Goal: Use online tool/utility: Utilize a website feature to perform a specific function

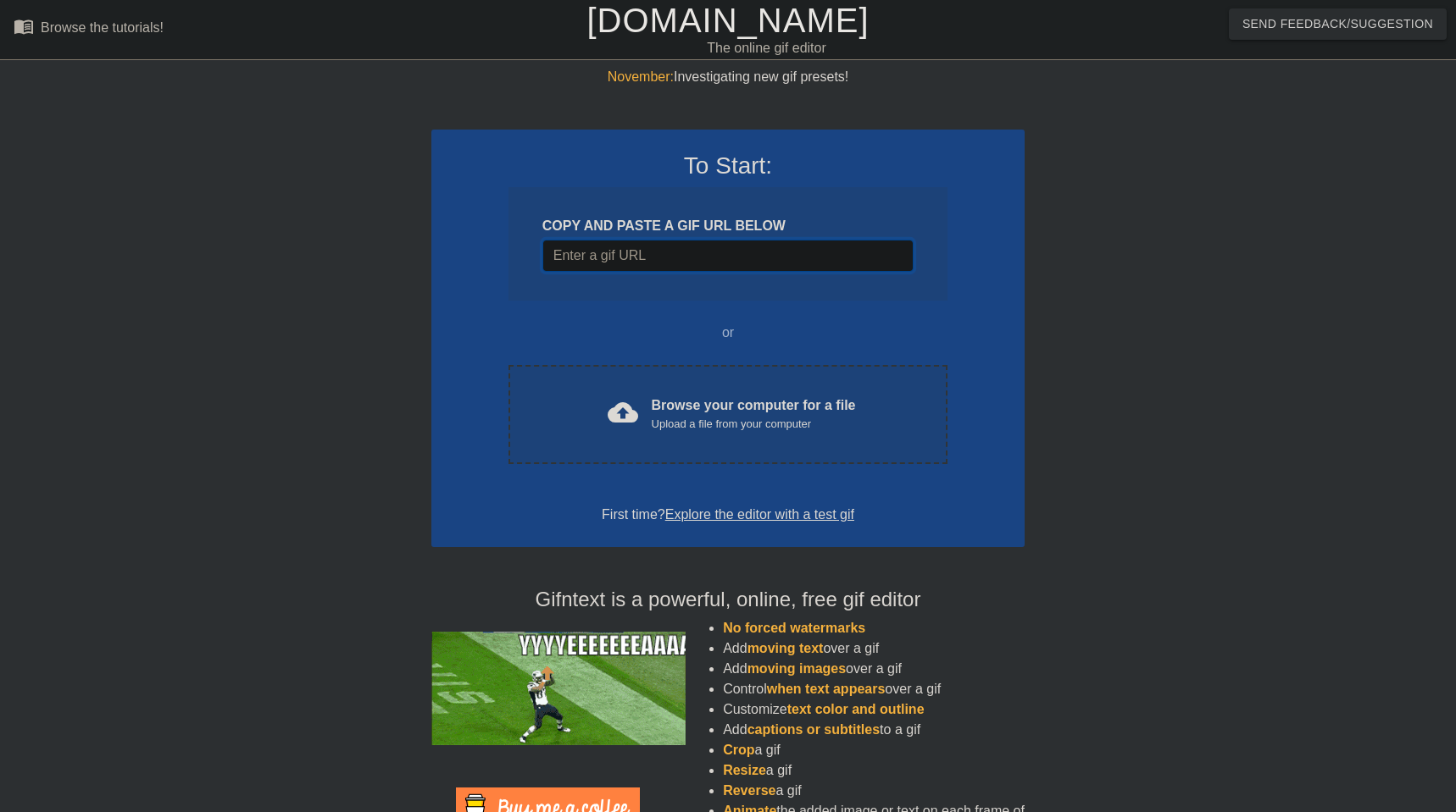
click at [689, 252] on input "Username" at bounding box center [728, 256] width 371 height 32
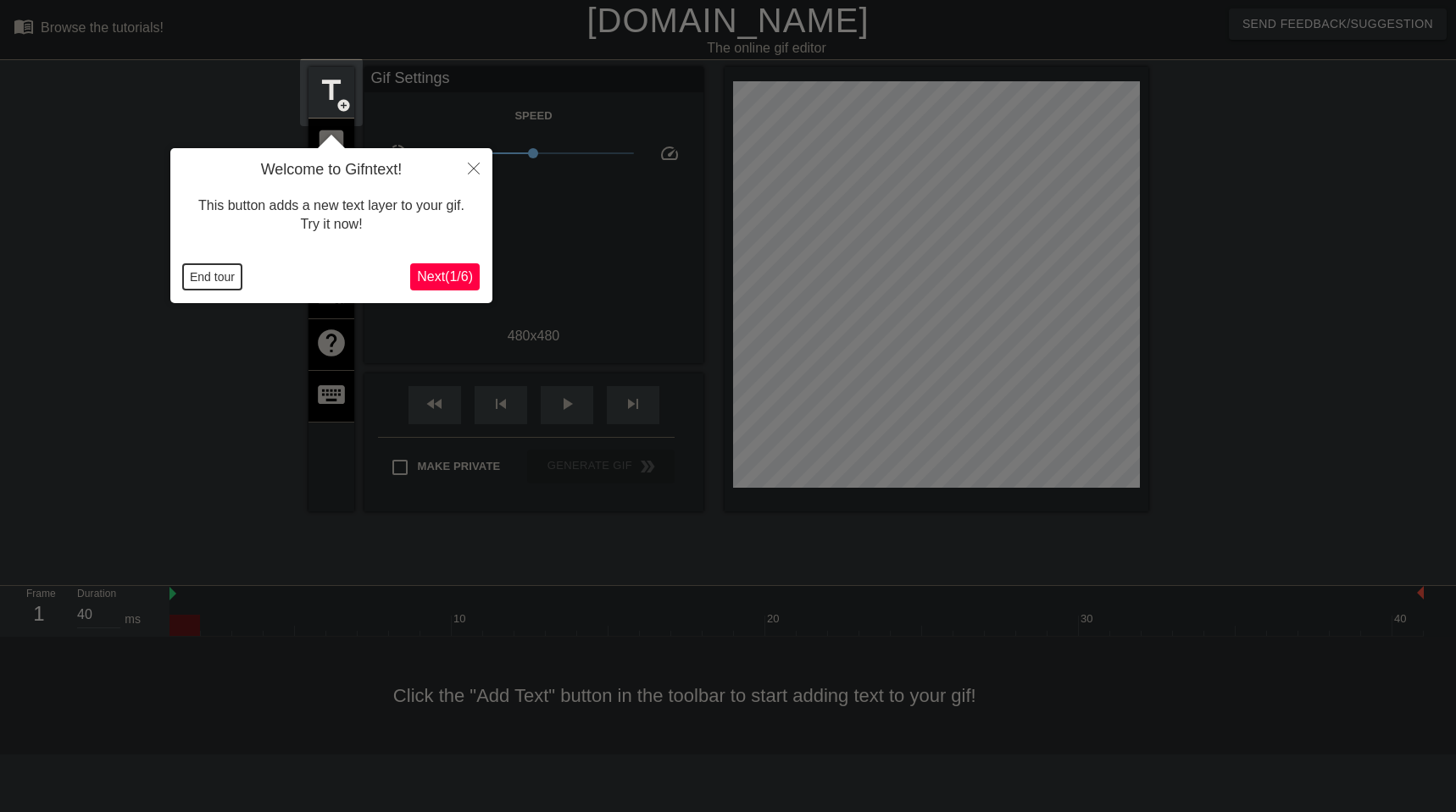
click at [211, 279] on button "End tour" at bounding box center [212, 277] width 59 height 26
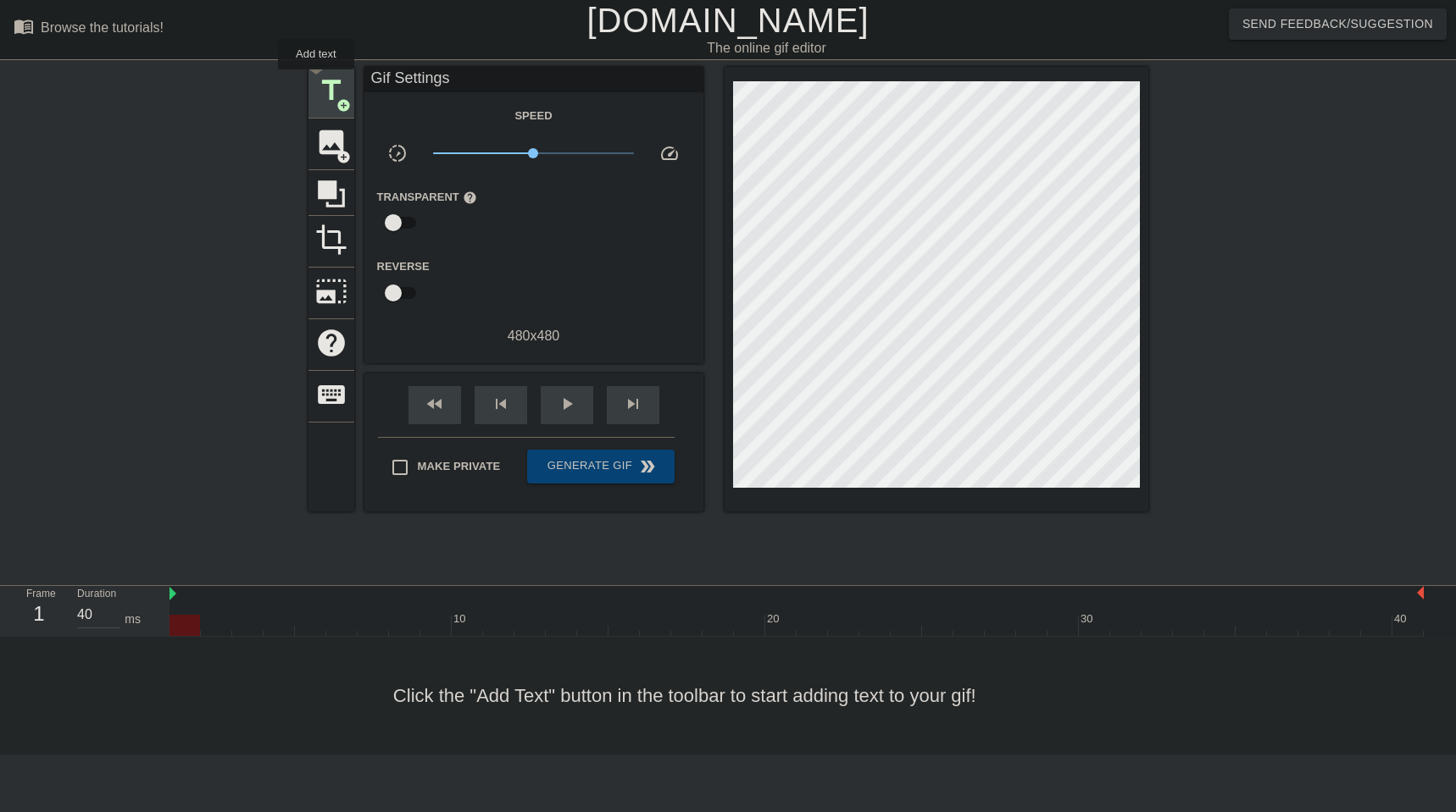
click at [317, 82] on span "title" at bounding box center [331, 91] width 32 height 32
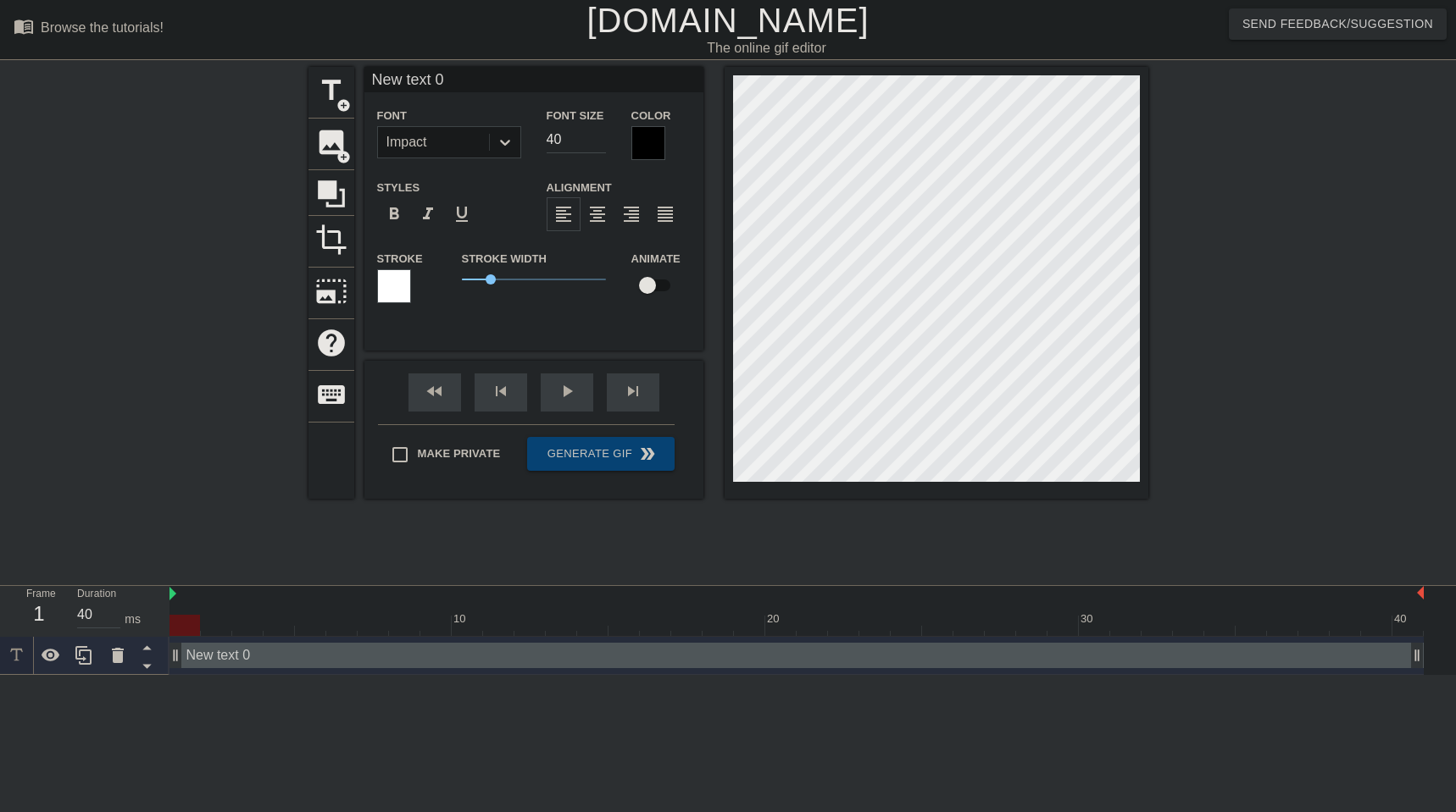
scroll to position [0, 3]
type input "P"
type textarea "P"
type input "PO"
type textarea "PO"
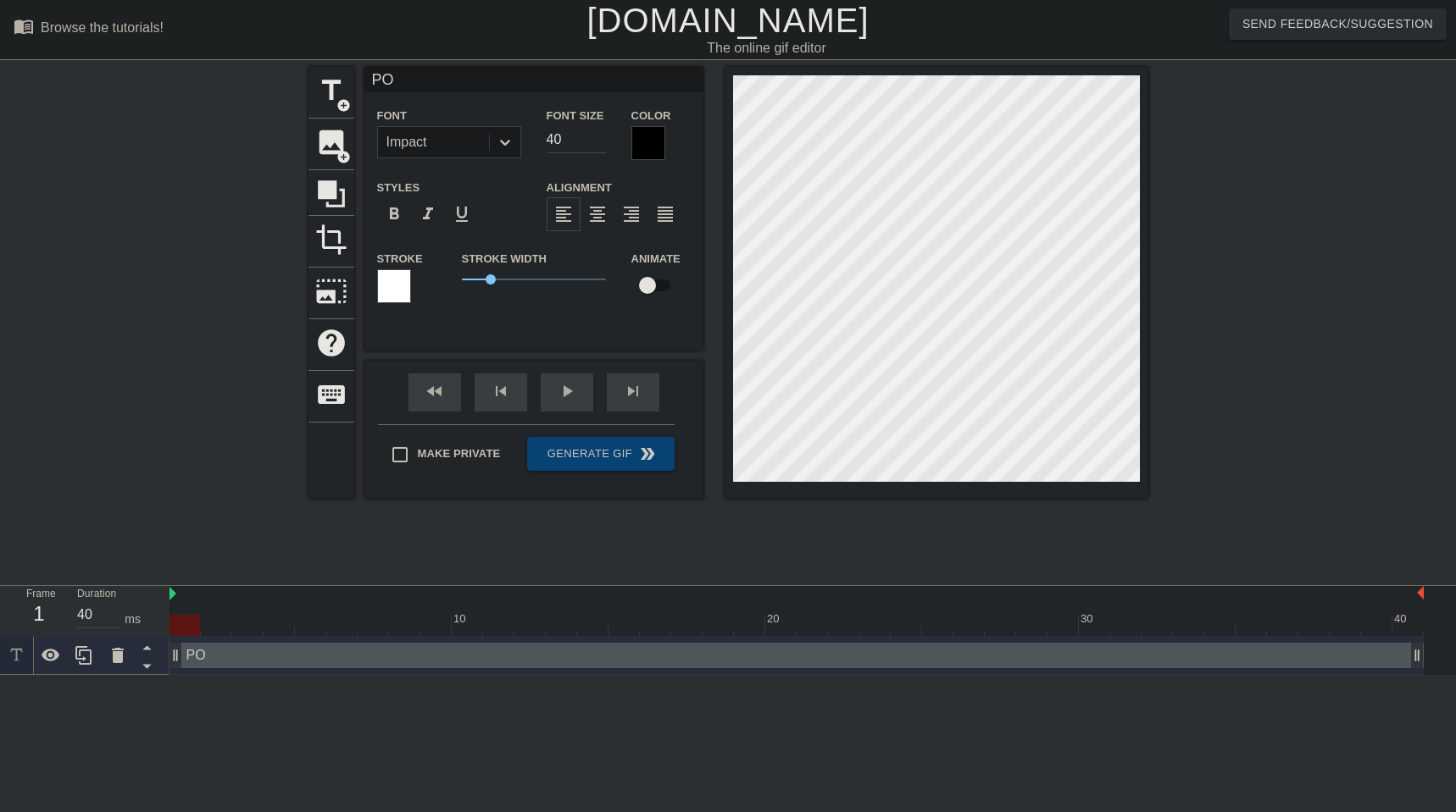
scroll to position [0, 0]
type input "POV"
type textarea "POV"
type input "POV:"
type textarea "POV:"
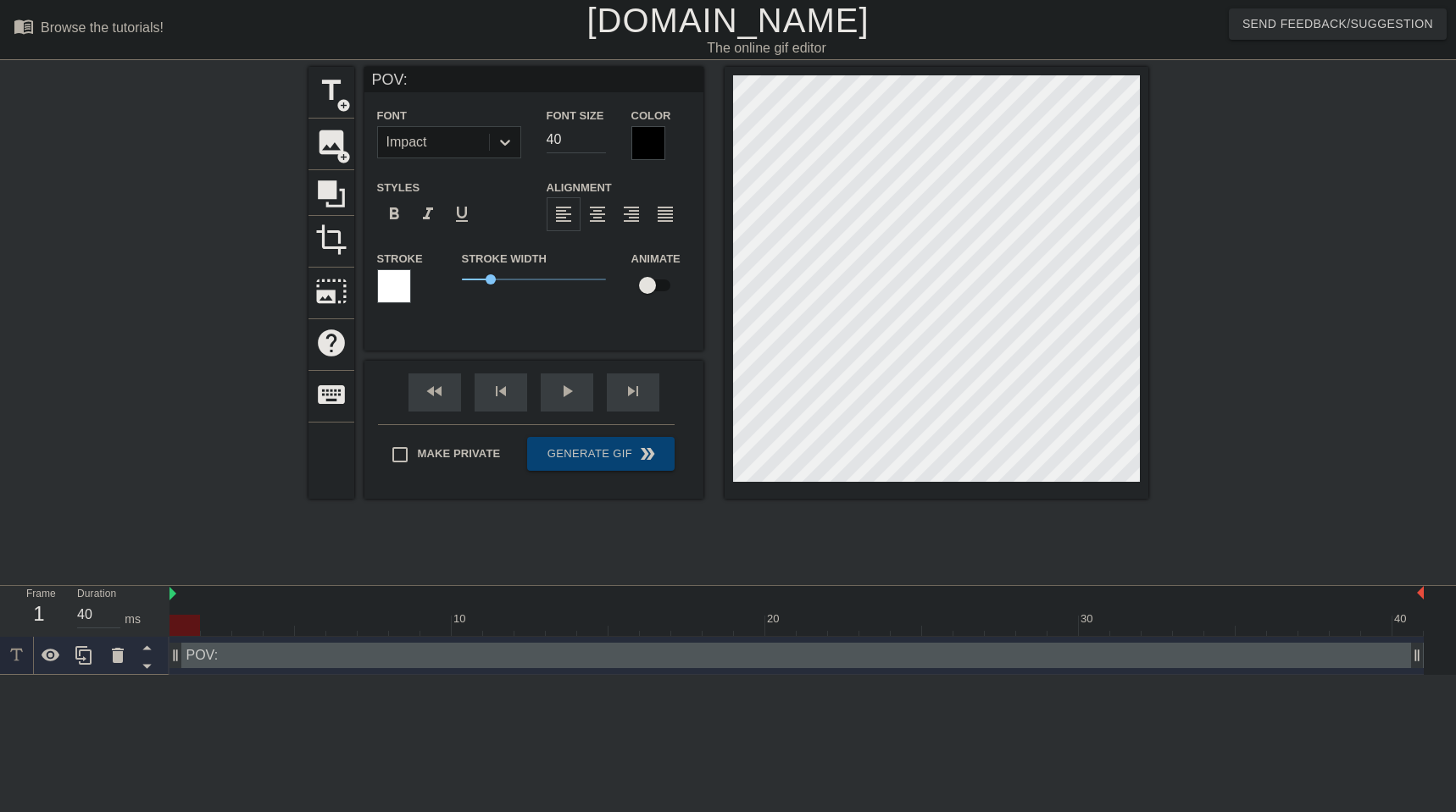
type input "POV:"
type textarea "POV:"
type input "POV: T"
type textarea "POV: T"
type input "POV: Th"
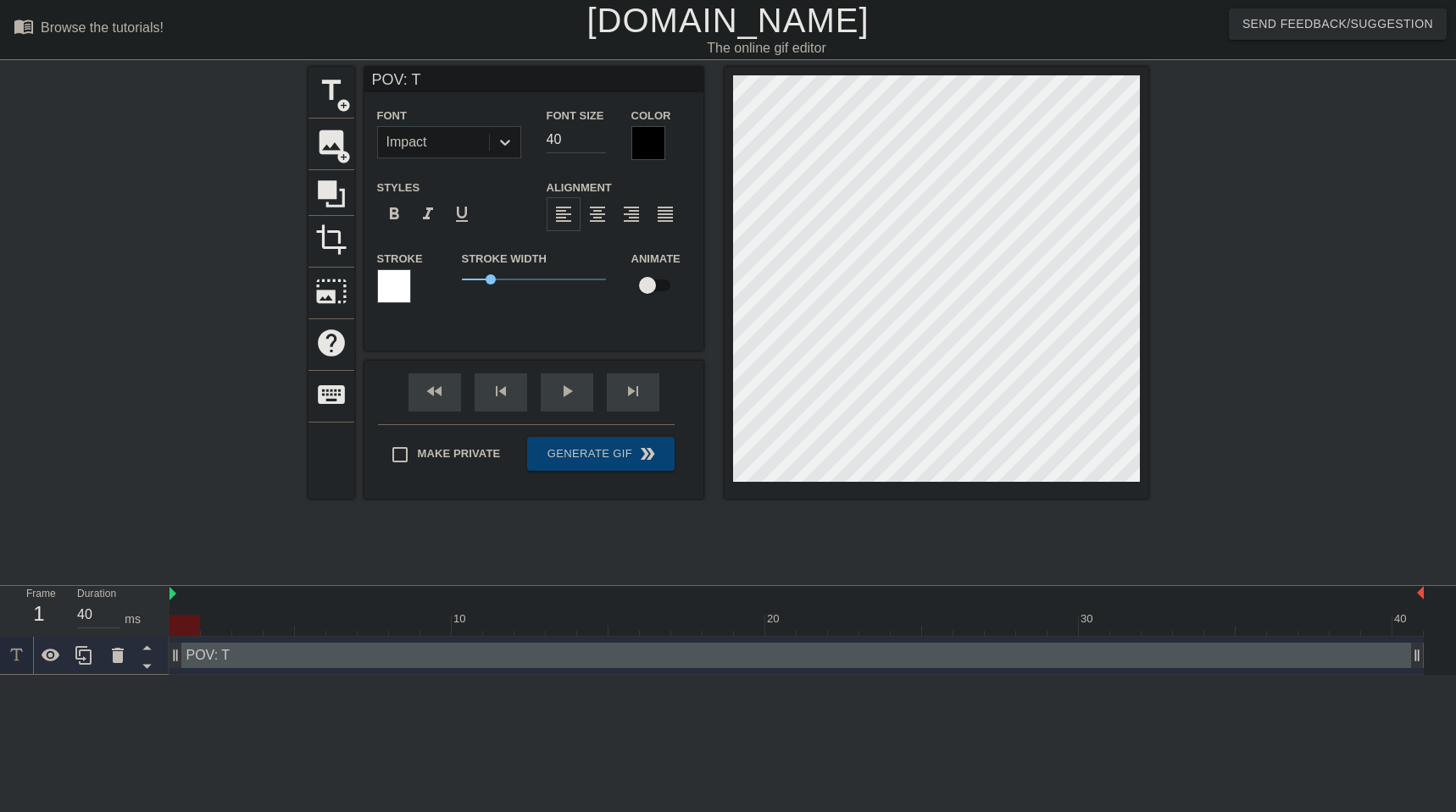
type textarea "POV: Th"
type input "POV: The"
type textarea "POV: The"
type input "POV: The"
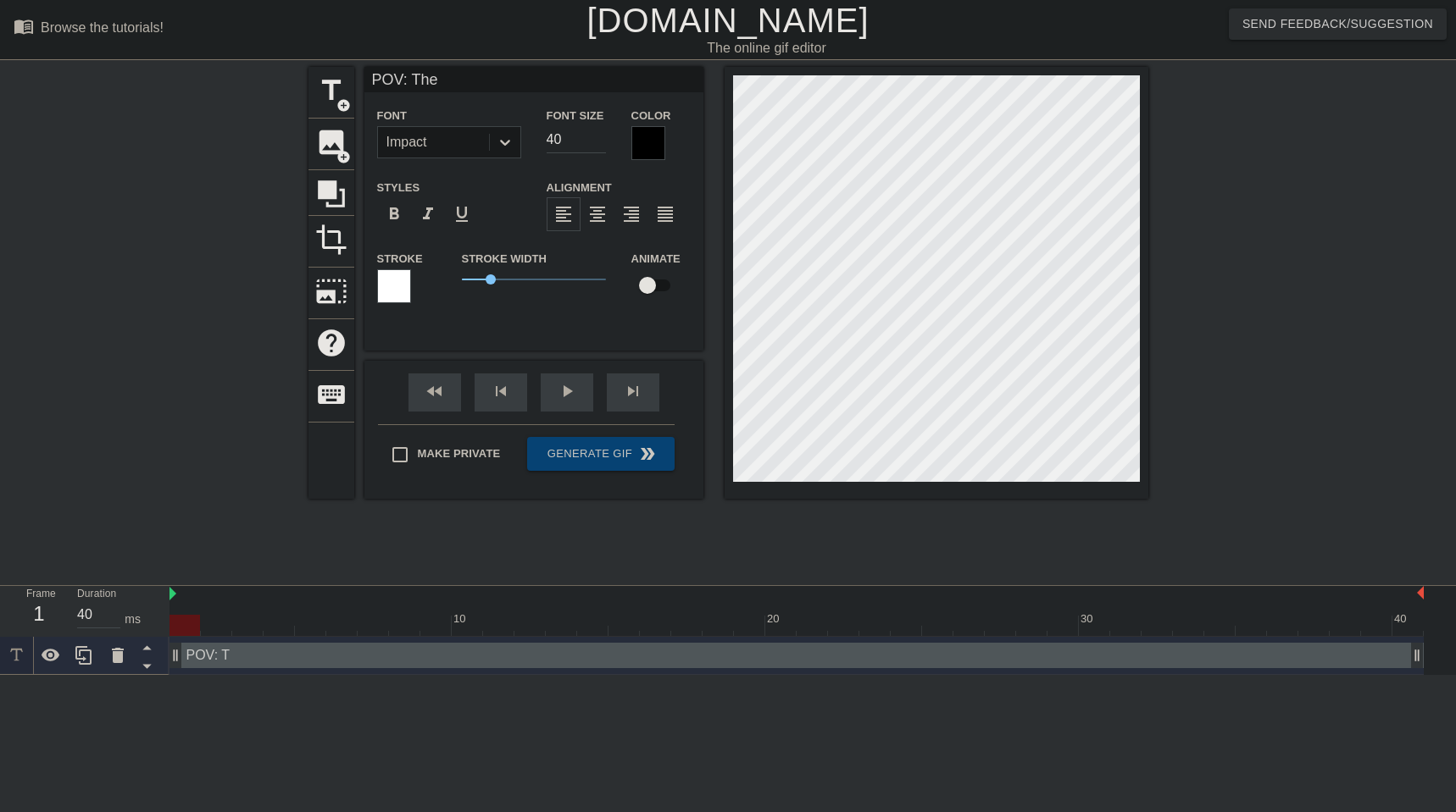
type textarea "POV: The"
type input "POV: The L"
type textarea "POV: The L"
type input "POV: The Li"
type textarea "POV: The Li"
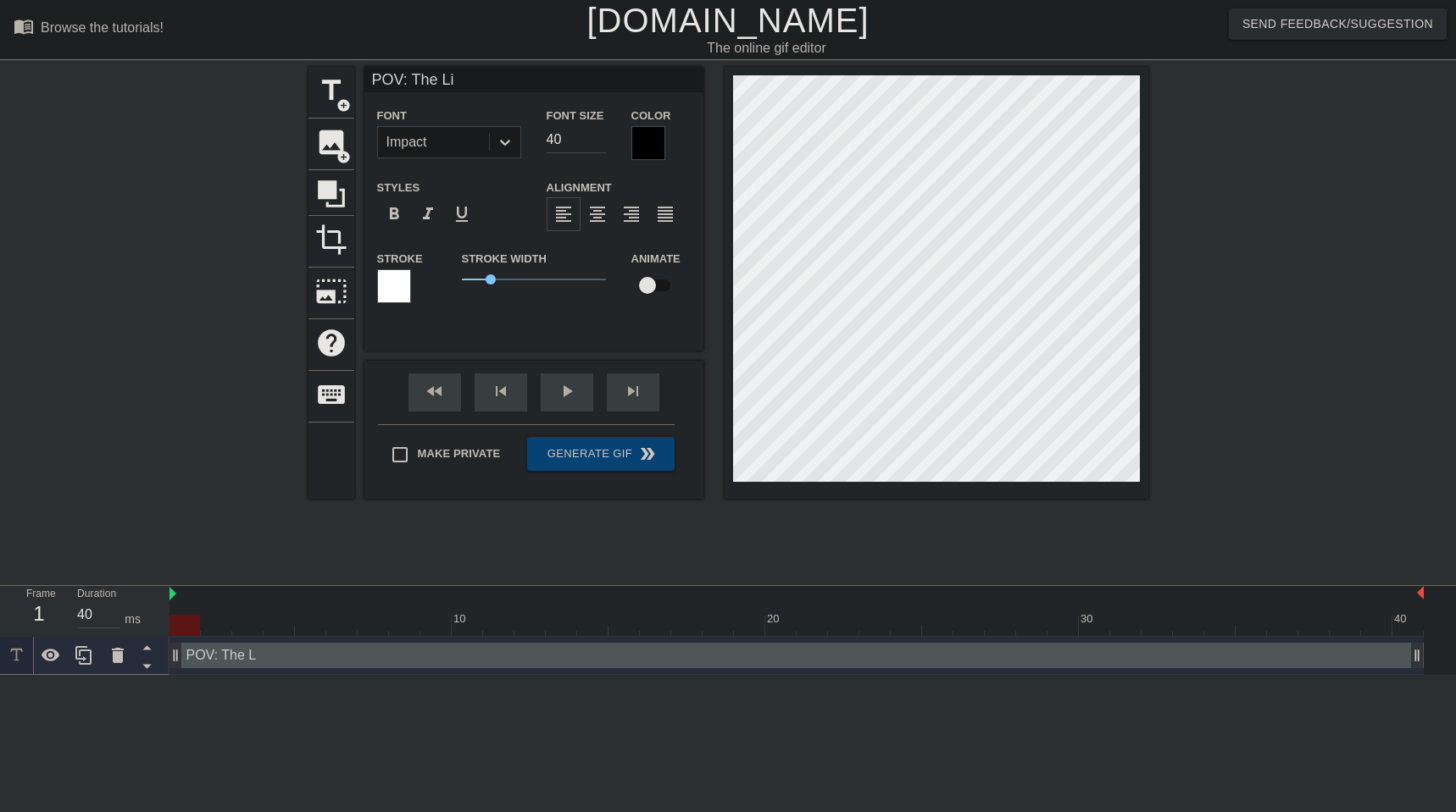
type input "POV: The Lin"
type textarea "POV: The Lin"
type input "POV: The Linu"
type textarea "POV: The Linu"
type input "POV: The Linux"
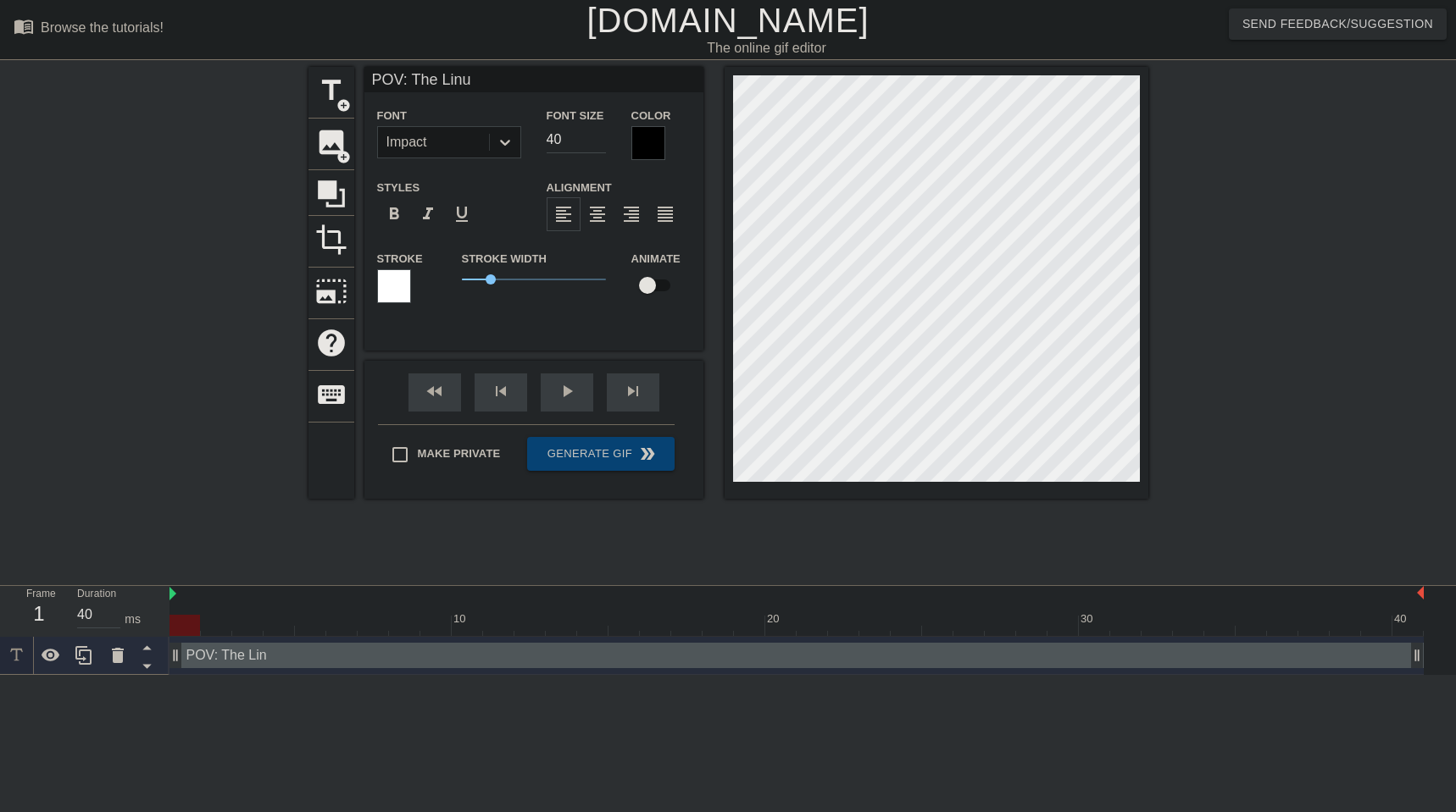
type textarea "POV: The Linux"
type input "POV: The Linux"
type textarea "POV: The Linux"
type input "POV: The Linux C"
type textarea "POV: The Linux C"
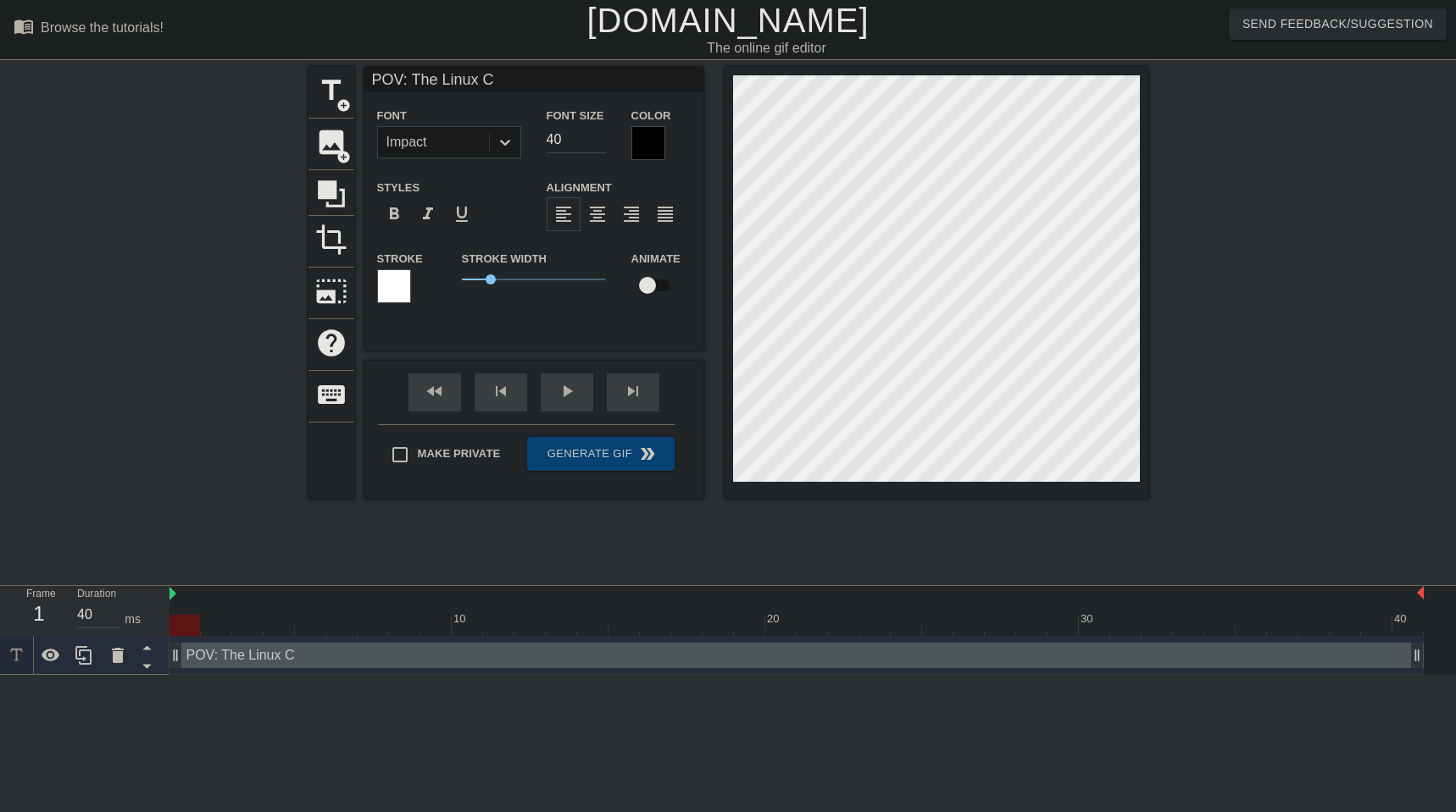
type input "POV: The Linux Co"
type textarea "POV: The Linux Co"
type input "POV: The Linux Cor"
type textarea "POV: The Linux Cor"
type input "POV: The Linux Corn"
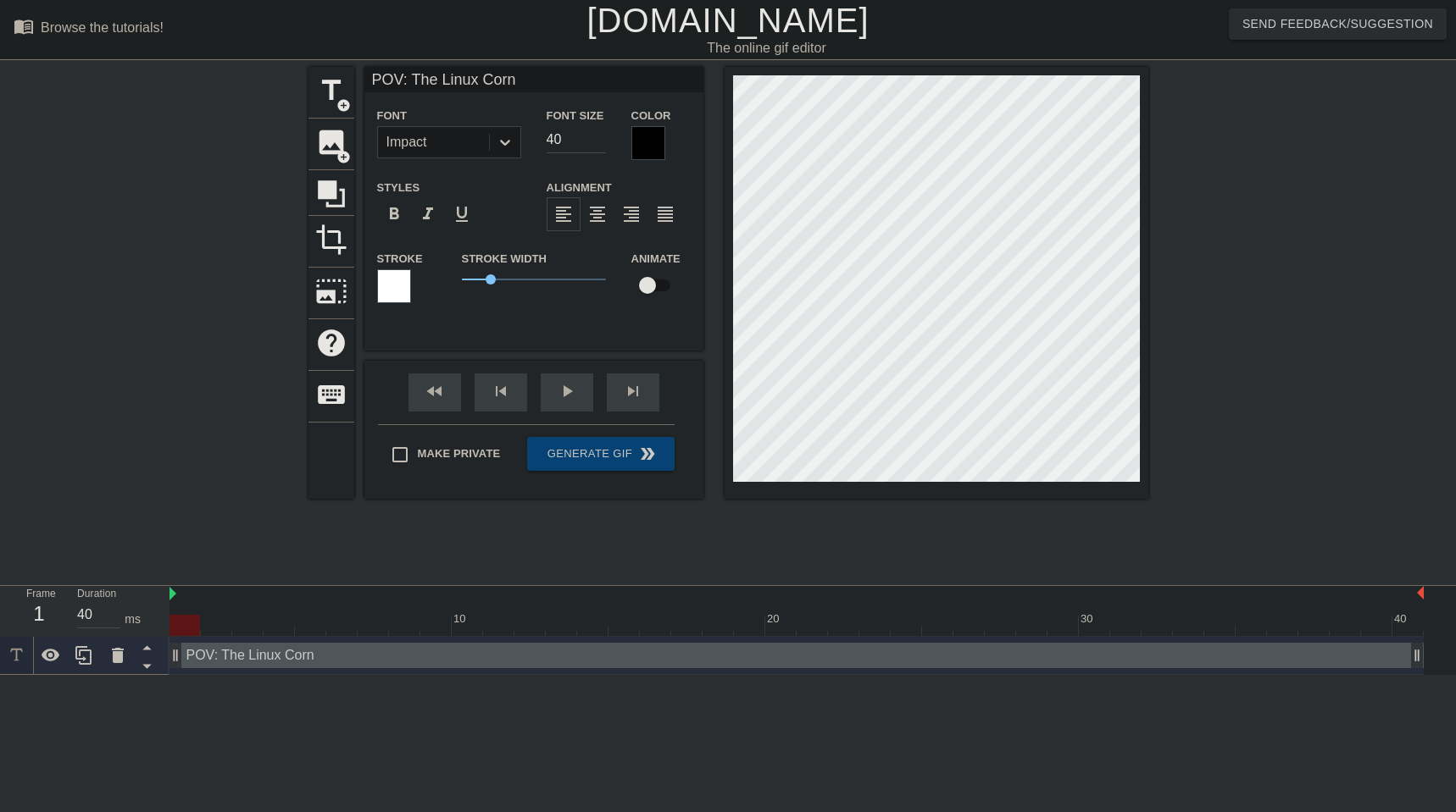
type textarea "POV: The Linux Corne"
type input "POV: The Linux Corner"
type textarea "POV: The Linux Corner"
type input "POV: The Linux Corner"
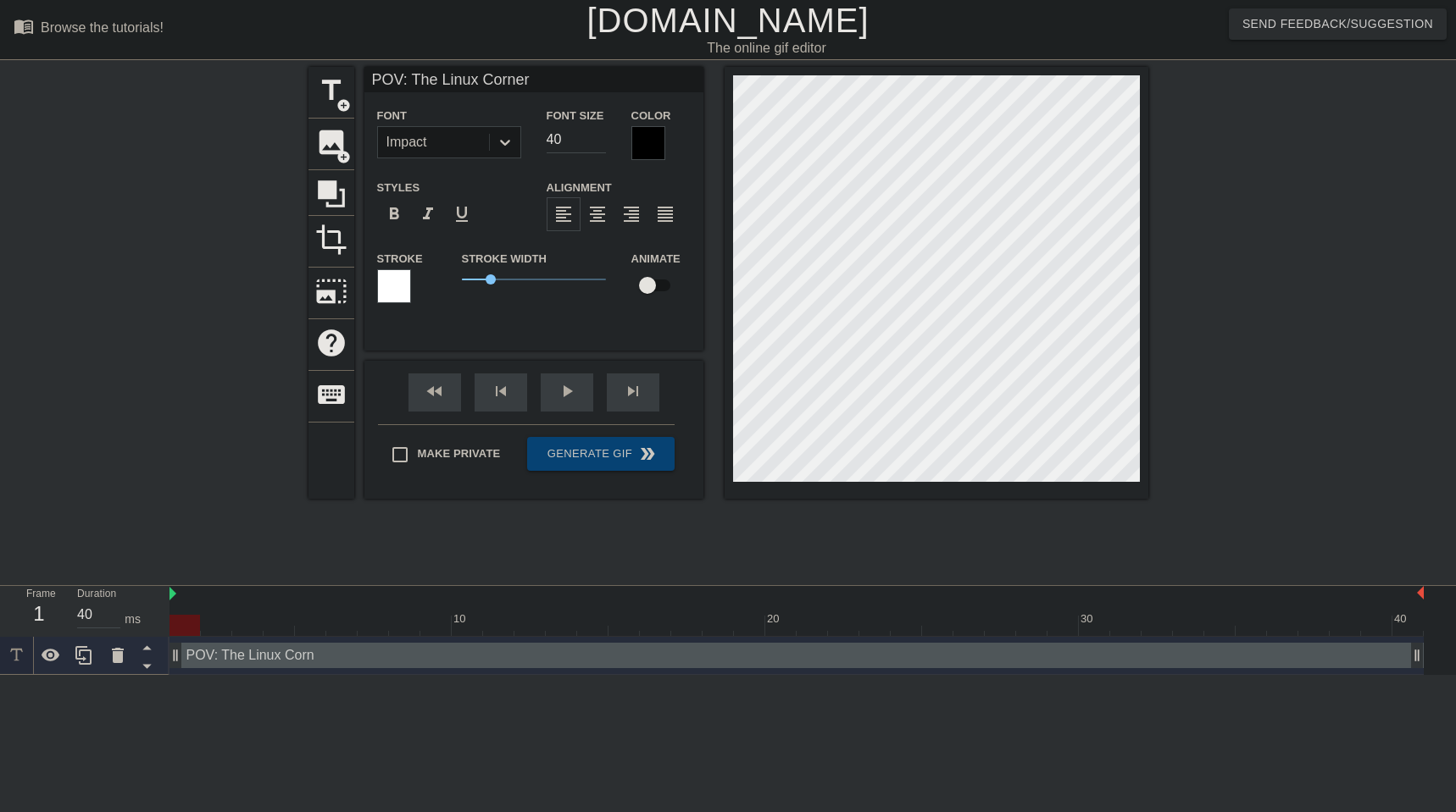
type textarea "POV: The Linux Corner"
type input "POV: The Linux Corner"
type textarea "POV: The Linux Corner"
drag, startPoint x: 491, startPoint y: 282, endPoint x: 511, endPoint y: 280, distance: 20.1
click at [511, 280] on span "1.7" at bounding box center [510, 279] width 10 height 10
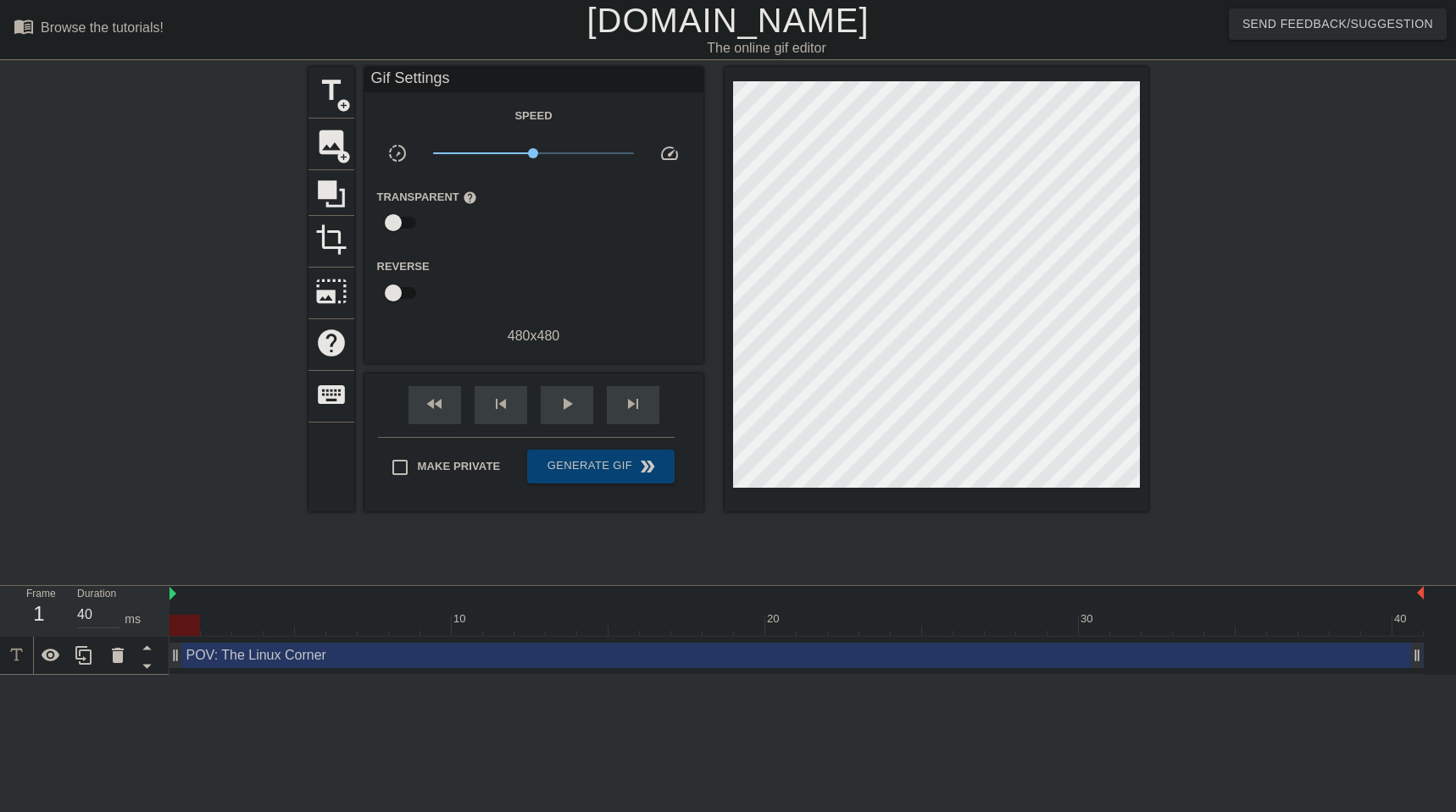
click at [1261, 183] on div at bounding box center [1295, 321] width 254 height 508
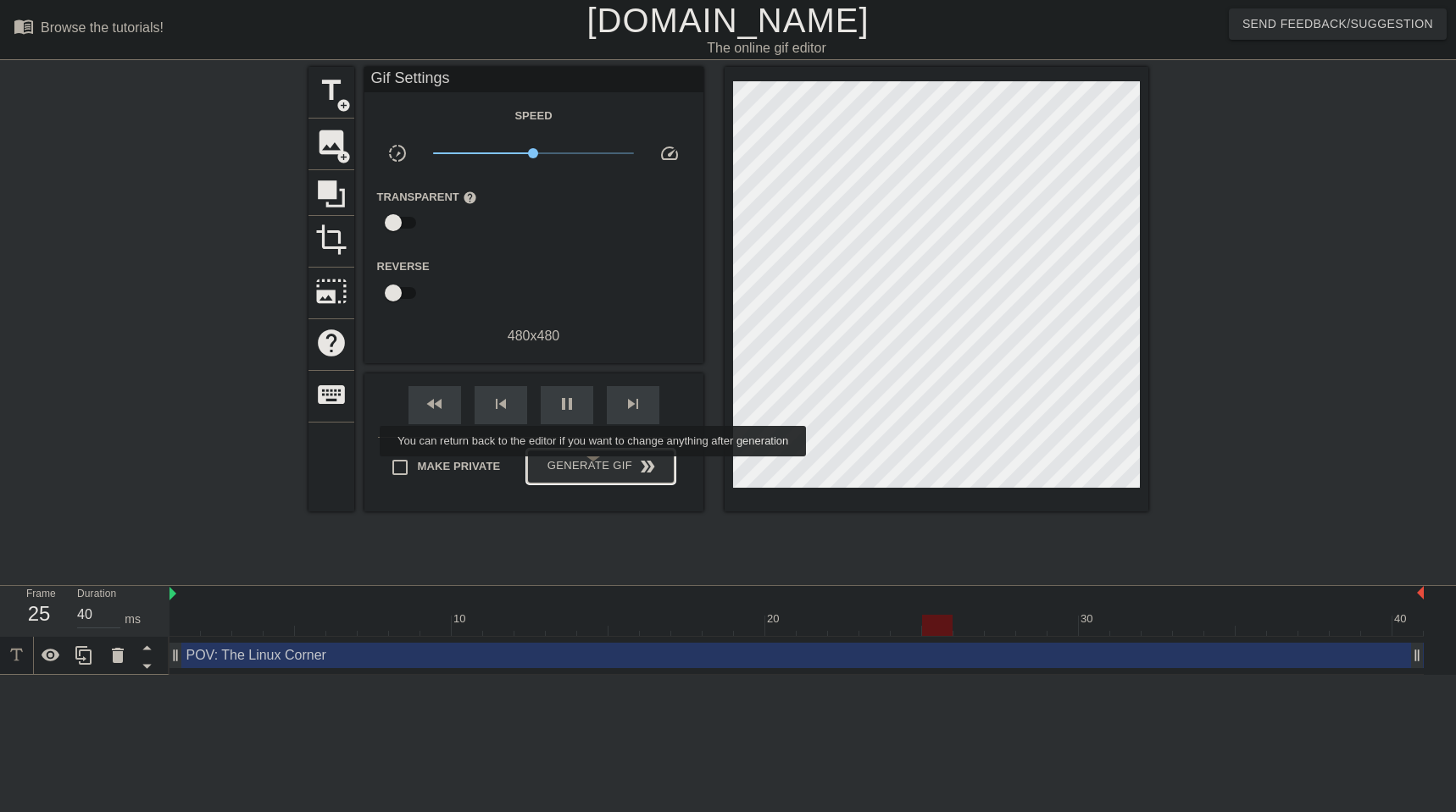
click at [597, 468] on span "Generate Gif double_arrow" at bounding box center [600, 466] width 133 height 20
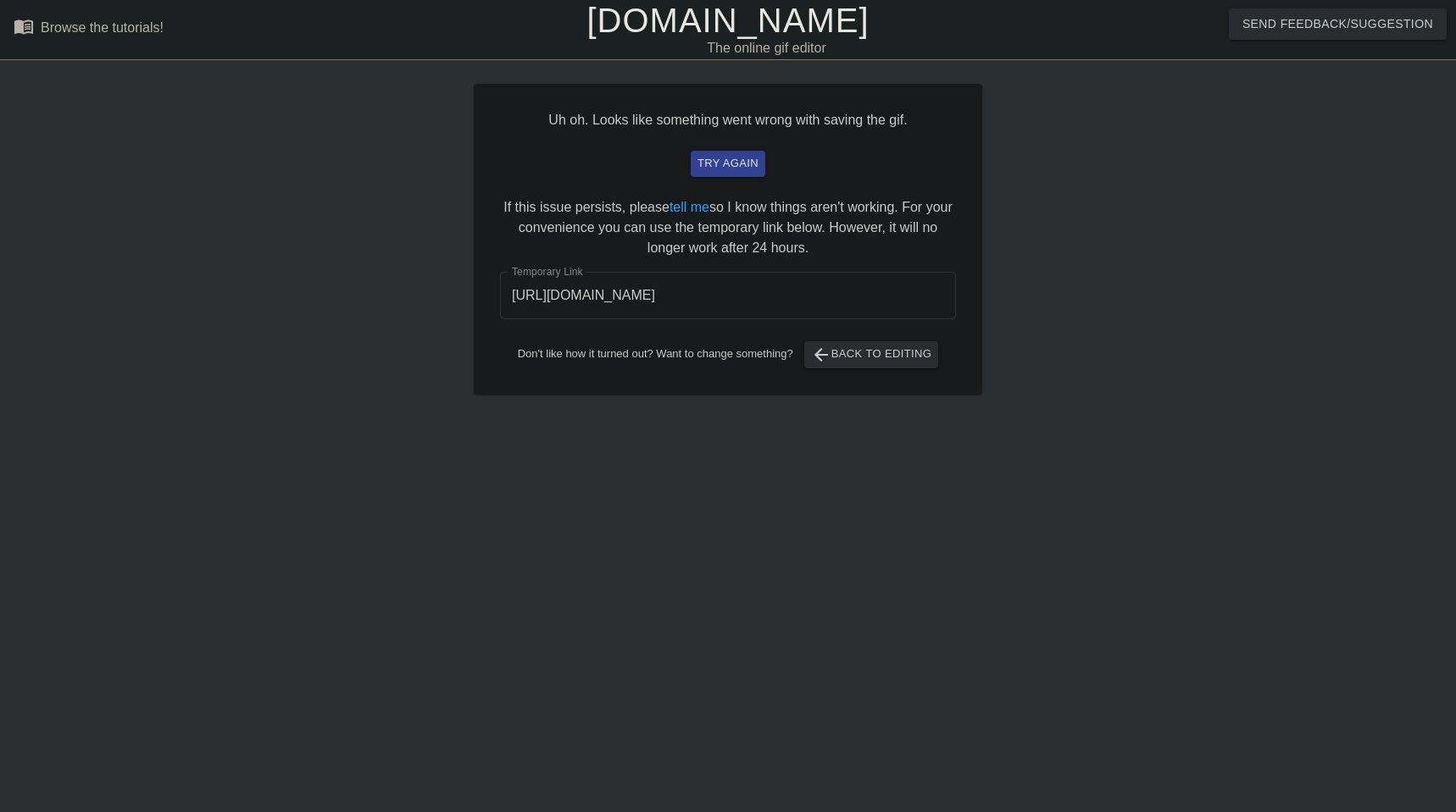
click at [857, 297] on input "[URL][DOMAIN_NAME]" at bounding box center [728, 296] width 455 height 48
